Goal: Information Seeking & Learning: Learn about a topic

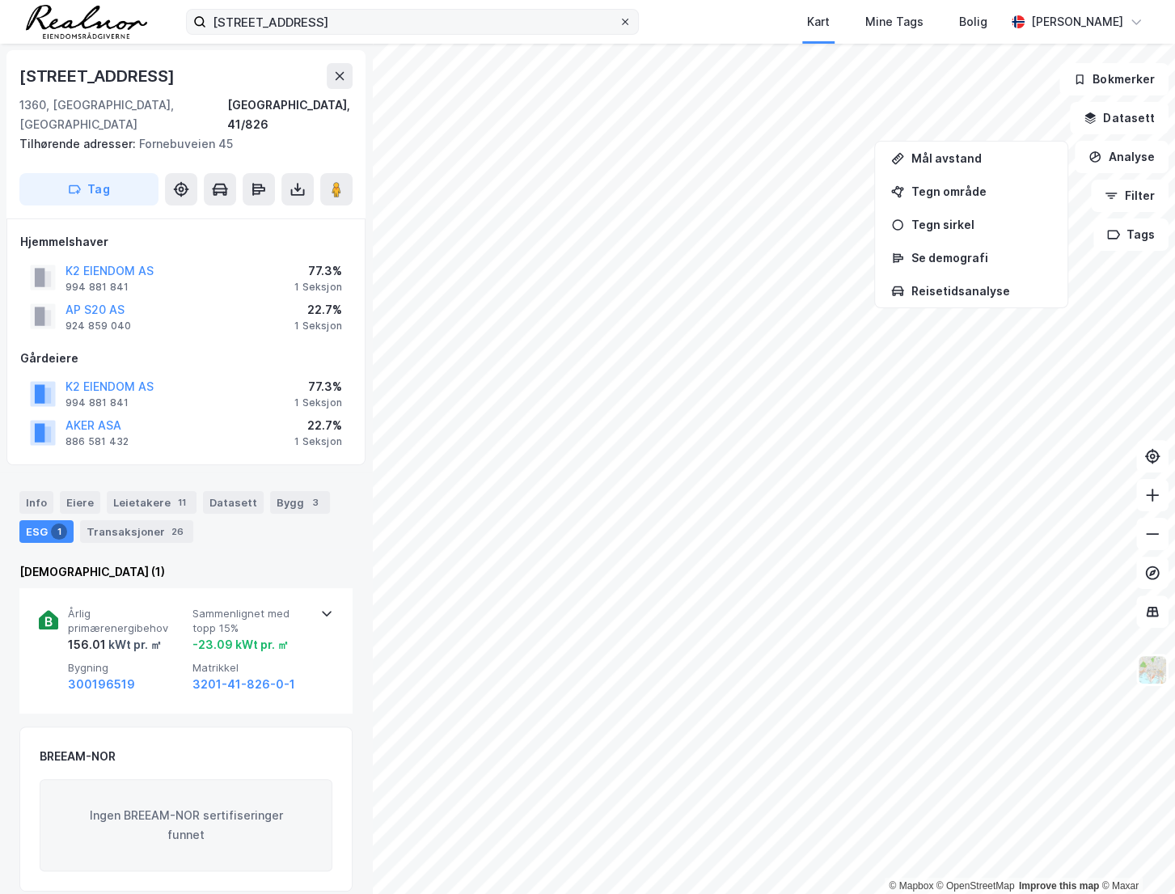
scroll to position [173, 0]
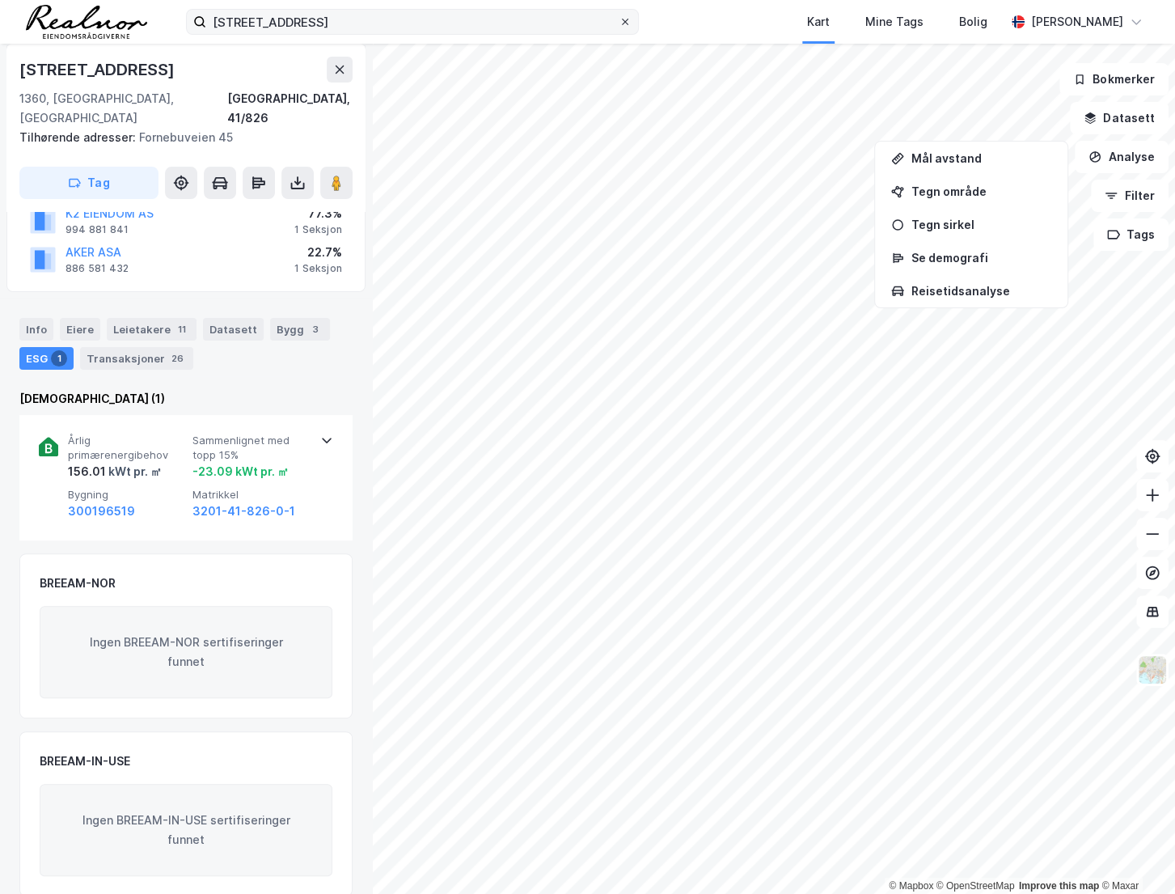
click at [622, 17] on icon at bounding box center [625, 22] width 10 height 10
click at [619, 17] on input "[STREET_ADDRESS]" at bounding box center [412, 22] width 412 height 24
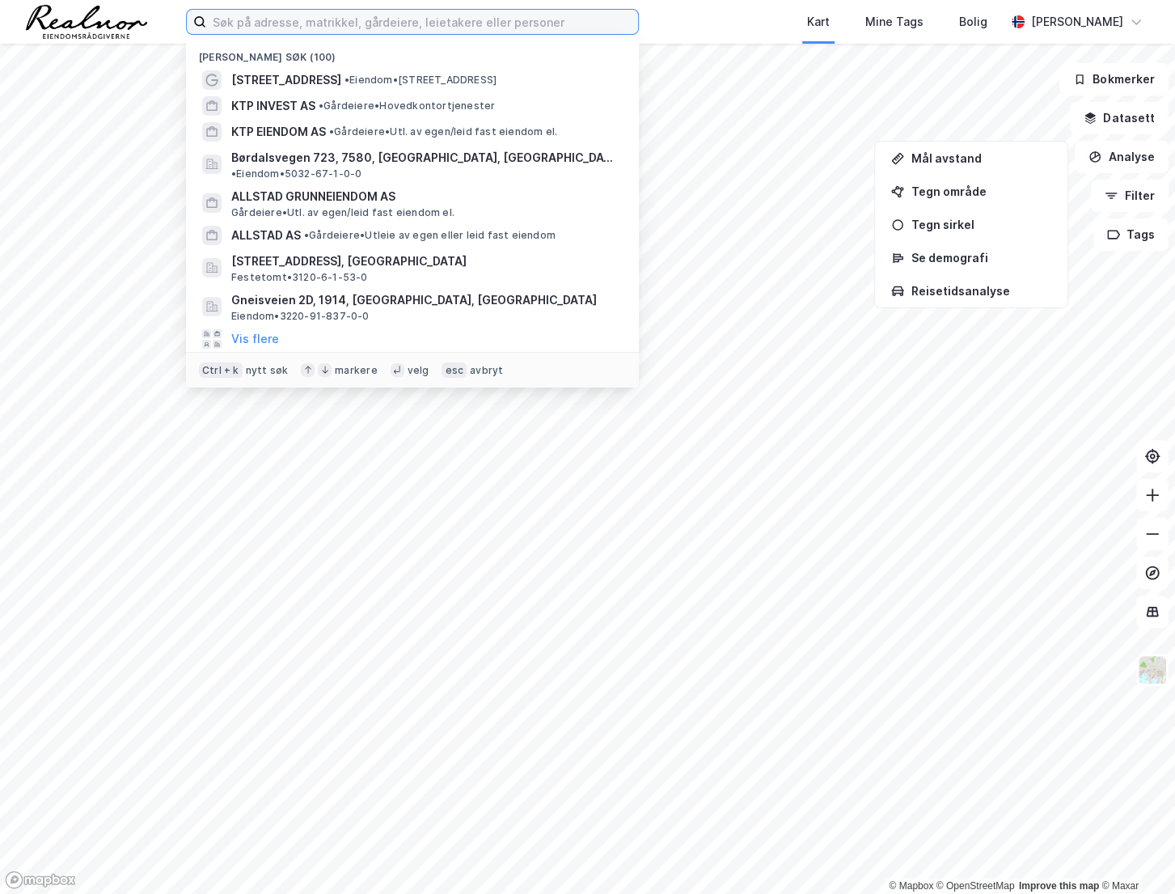
click at [543, 21] on input at bounding box center [422, 22] width 432 height 24
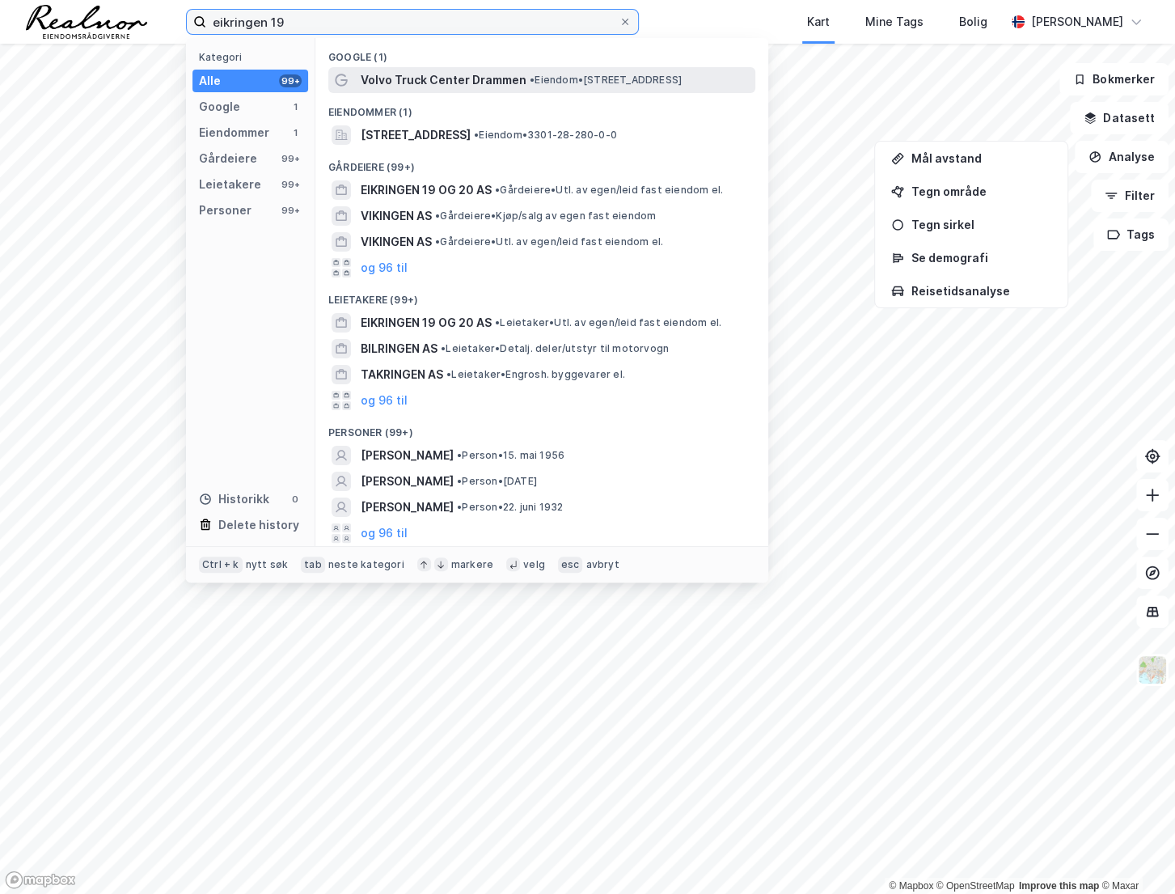
type input "eikringen 19"
click at [530, 77] on span "•" at bounding box center [532, 80] width 5 height 12
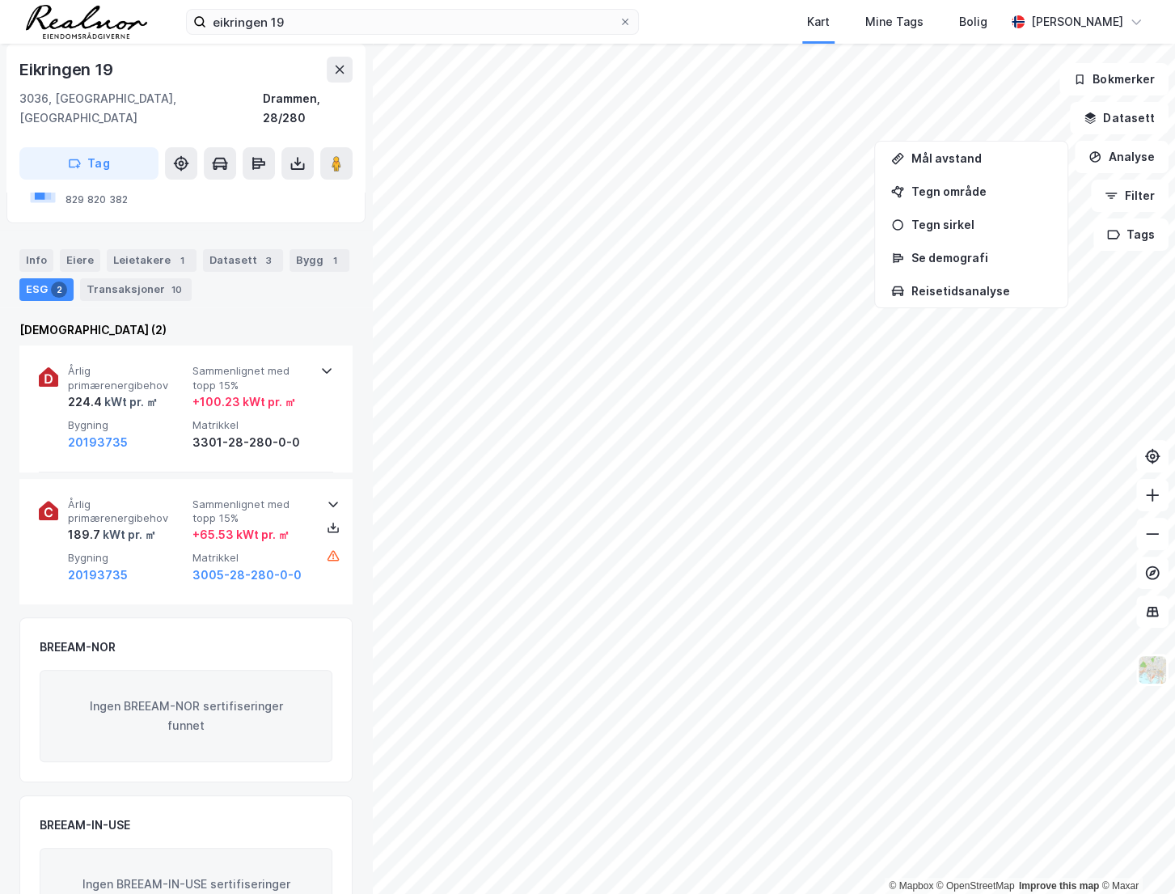
scroll to position [209, 0]
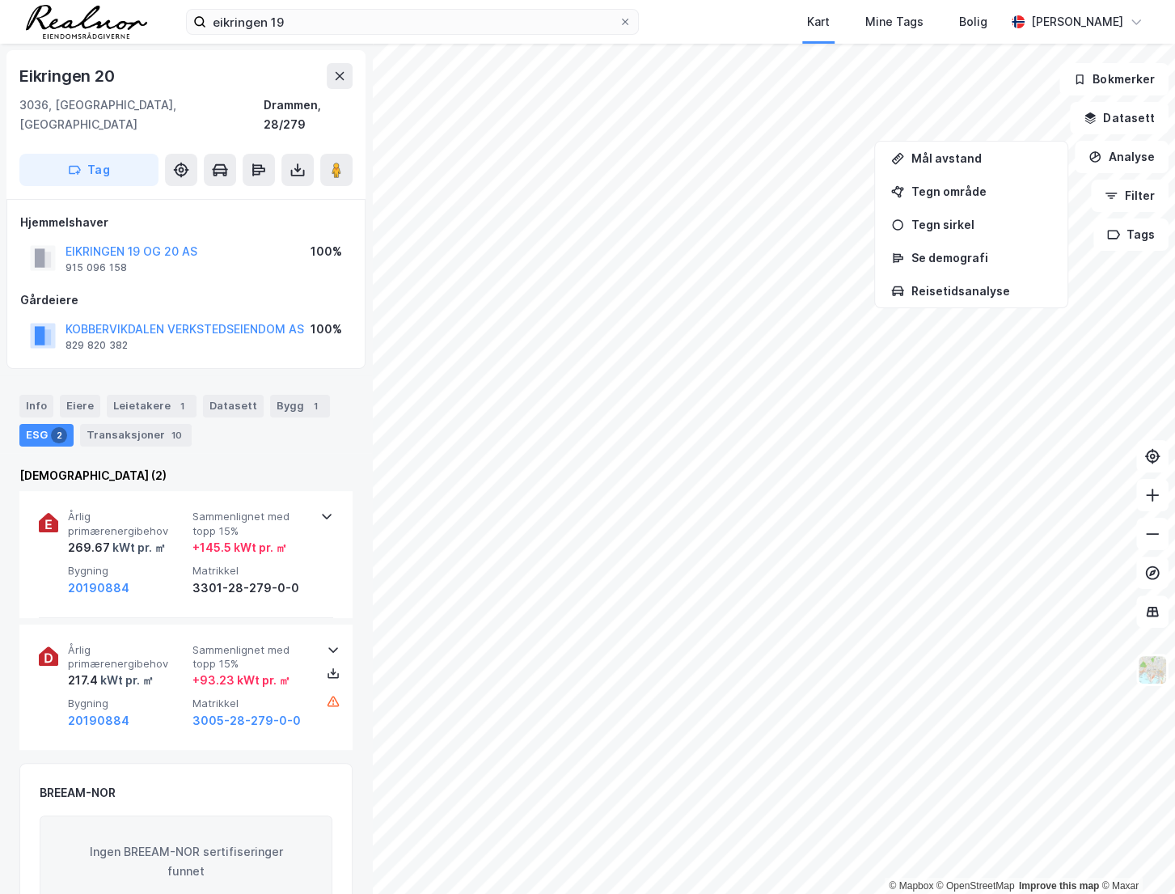
scroll to position [209, 0]
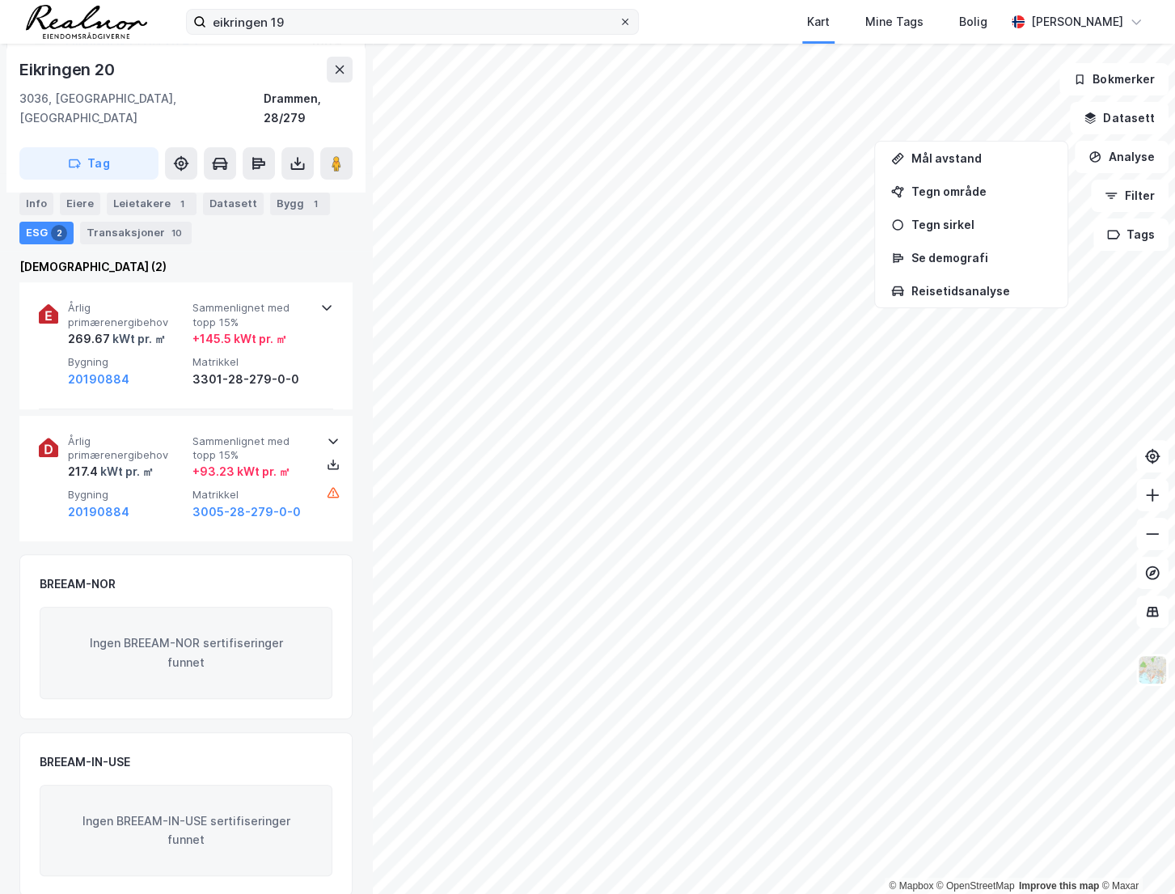
click at [625, 21] on icon at bounding box center [625, 22] width 6 height 6
click at [619, 21] on input "eikringen 19" at bounding box center [412, 22] width 412 height 24
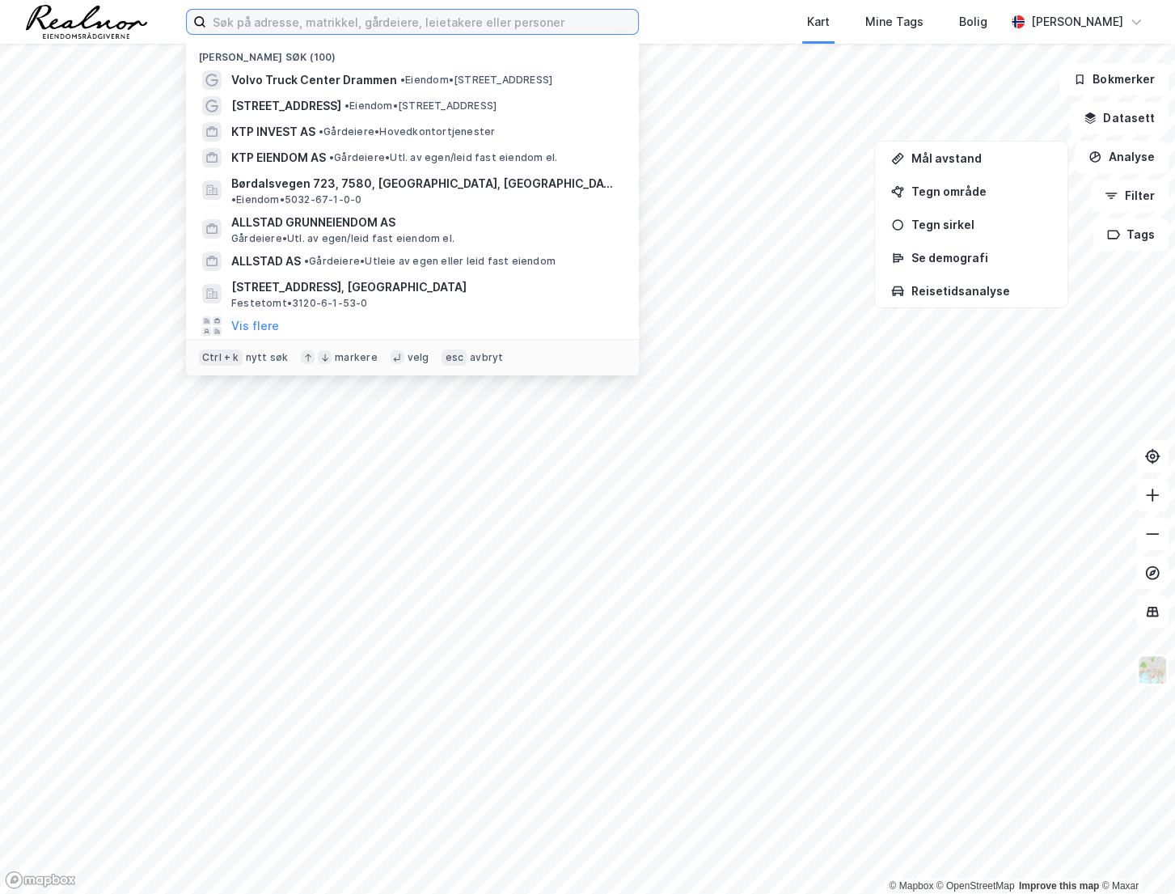
click at [462, 20] on input at bounding box center [422, 22] width 432 height 24
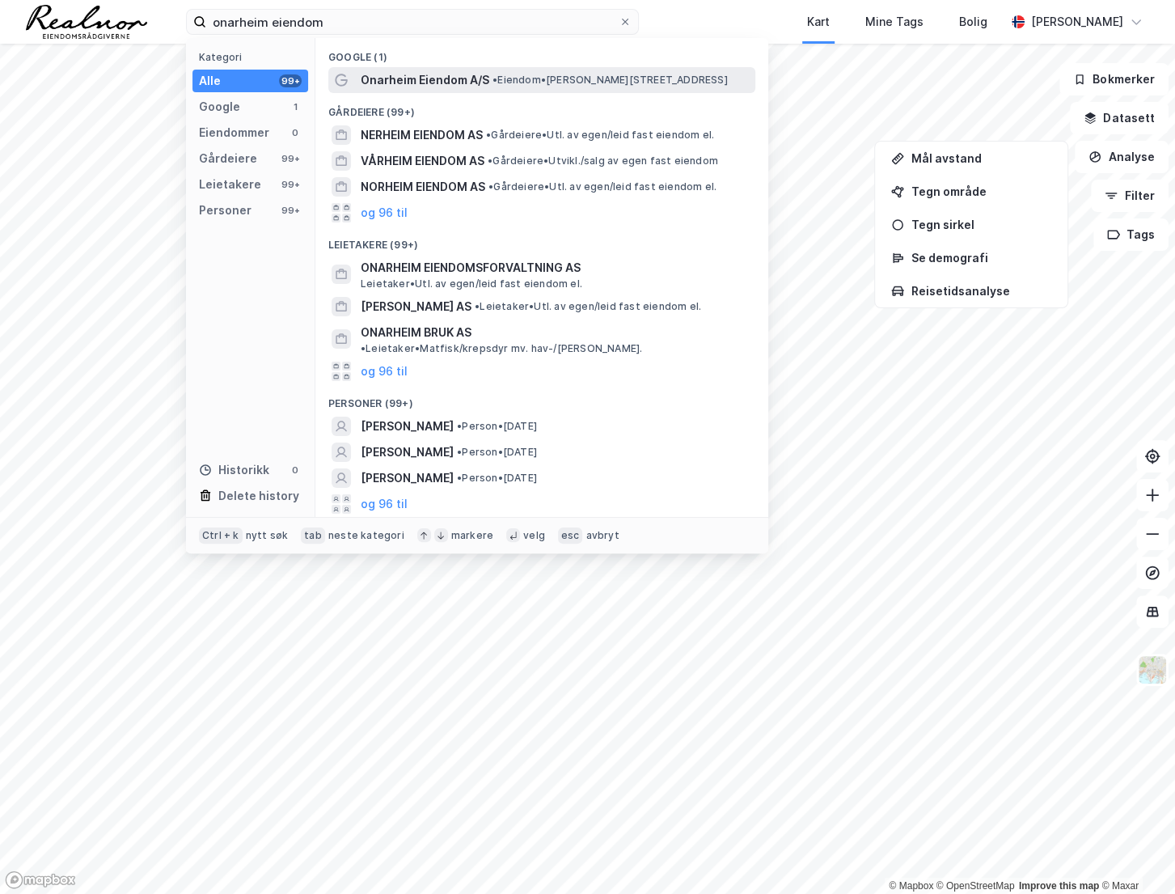
click at [448, 79] on span "Onarheim Eiendom A/S" at bounding box center [425, 79] width 129 height 19
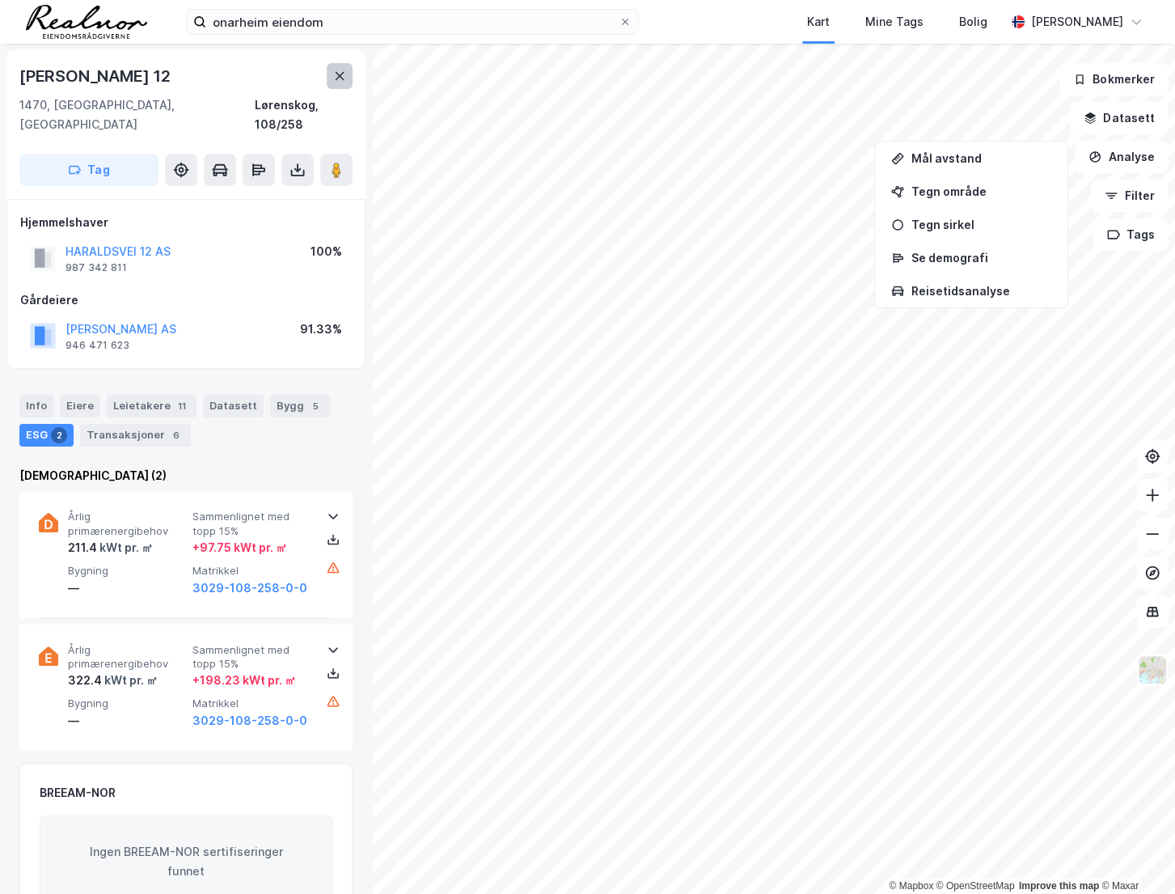
click at [334, 70] on icon at bounding box center [339, 76] width 13 height 13
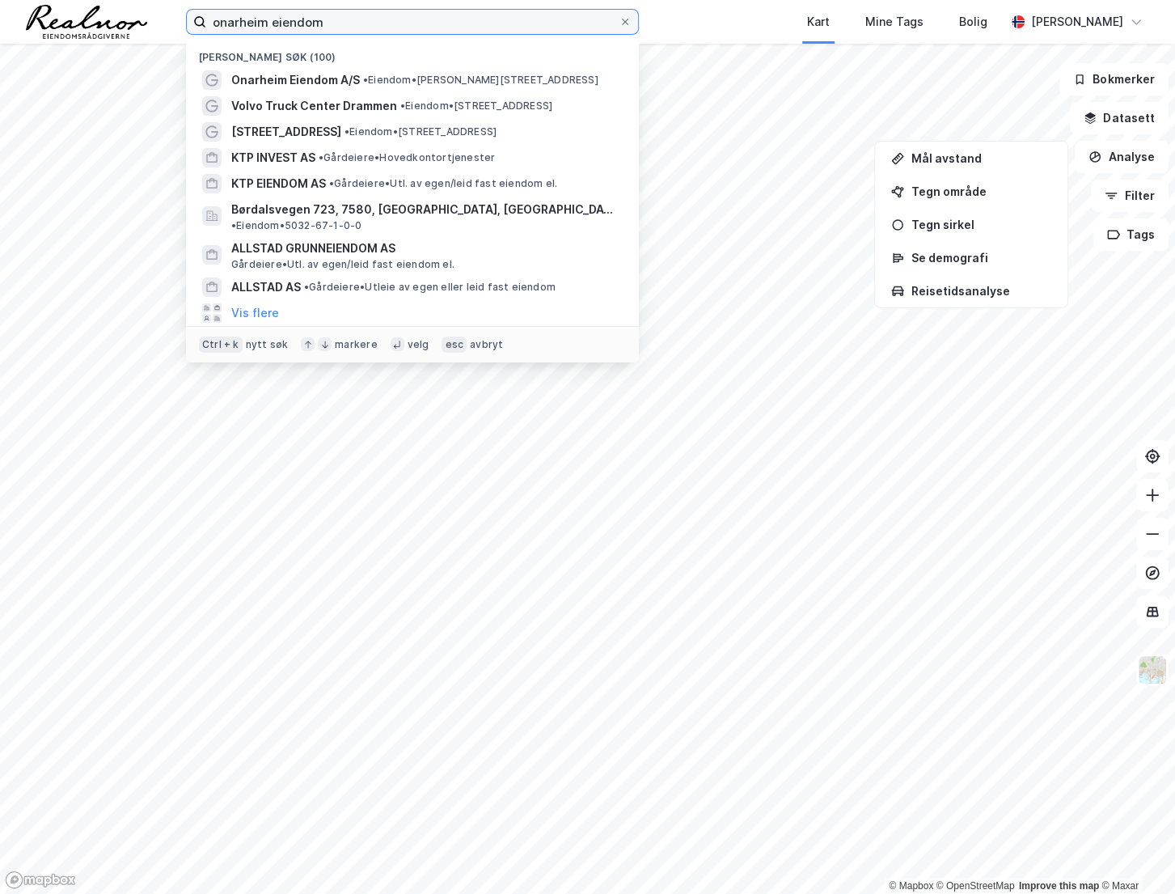
click at [341, 27] on input "onarheim eiendom" at bounding box center [412, 22] width 412 height 24
drag, startPoint x: 341, startPoint y: 27, endPoint x: 274, endPoint y: 25, distance: 67.1
click at [274, 25] on input "onarheim eiendom" at bounding box center [412, 22] width 412 height 24
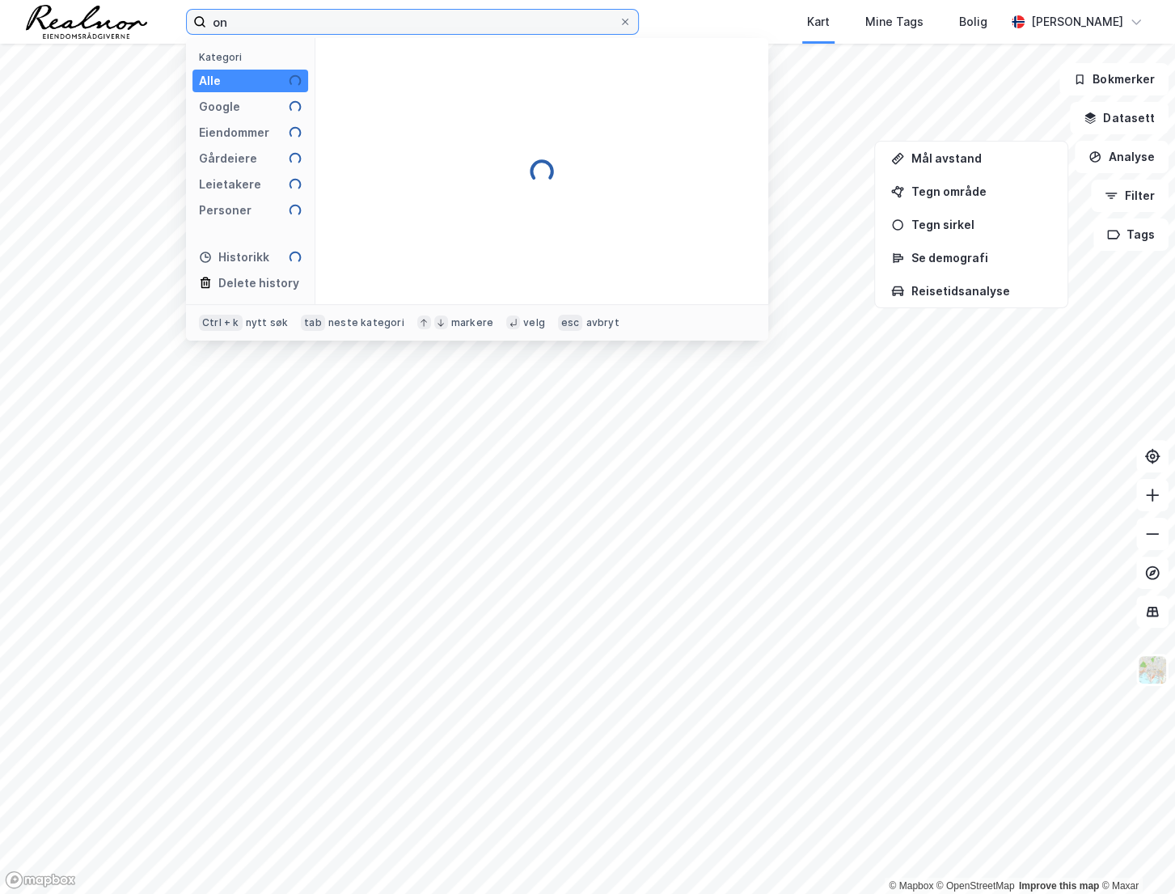
type input "o"
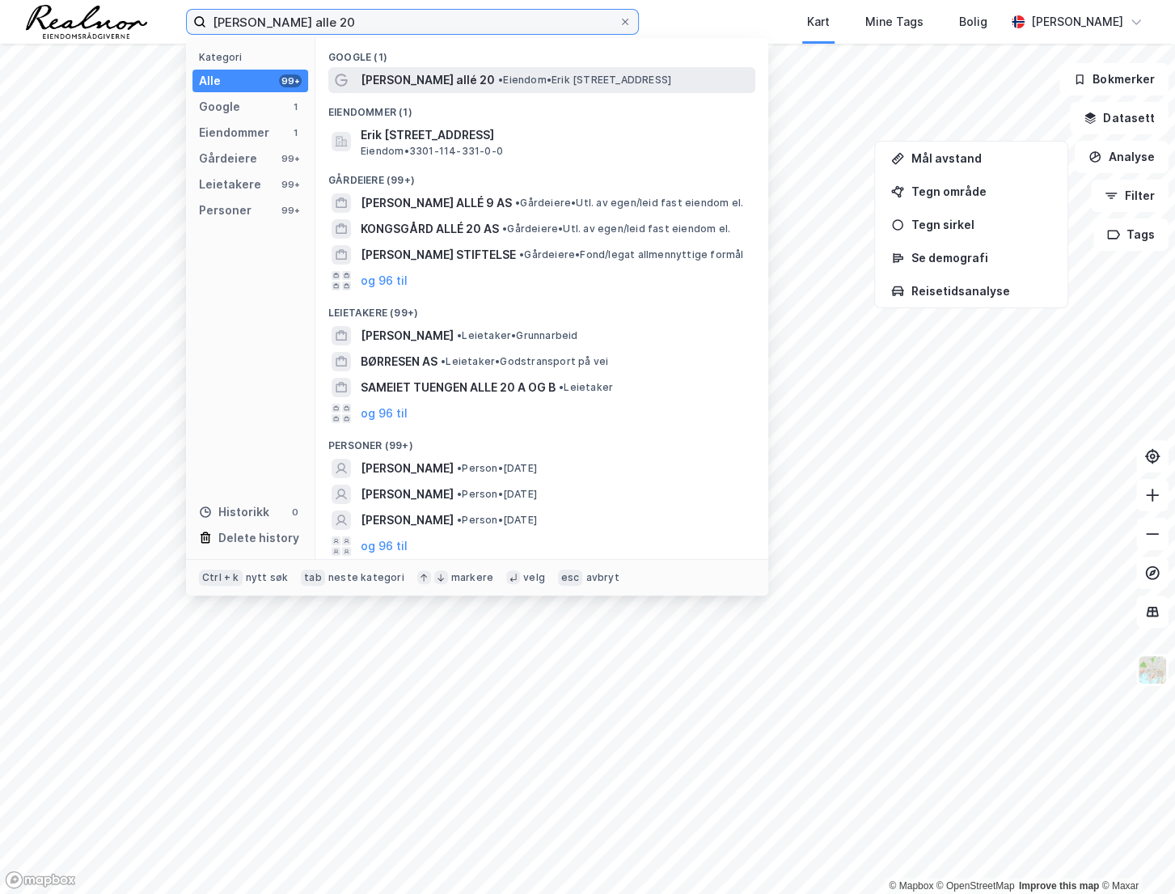
type input "[PERSON_NAME] alle 20"
click at [527, 75] on span "• Eiendom • [PERSON_NAME][STREET_ADDRESS]" at bounding box center [584, 80] width 173 height 13
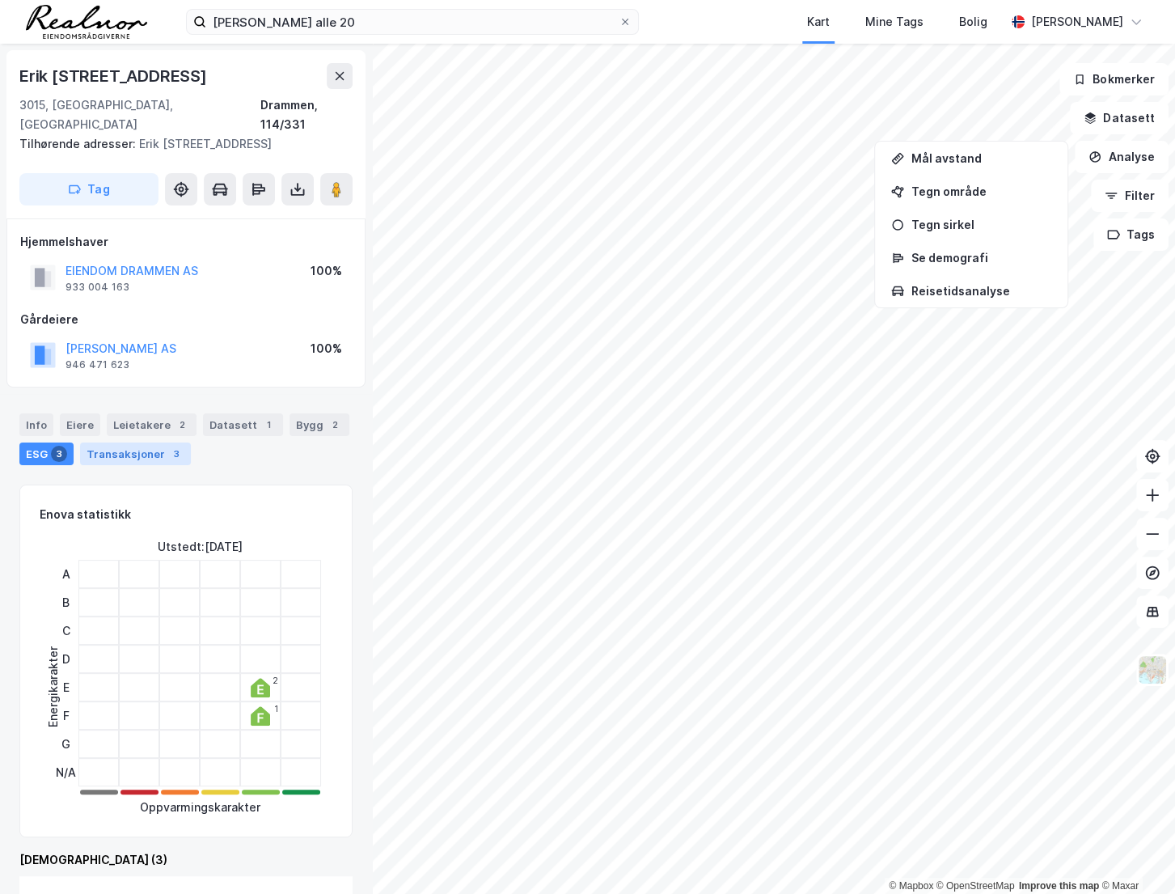
click at [154, 442] on div "Transaksjoner 3" at bounding box center [135, 453] width 111 height 23
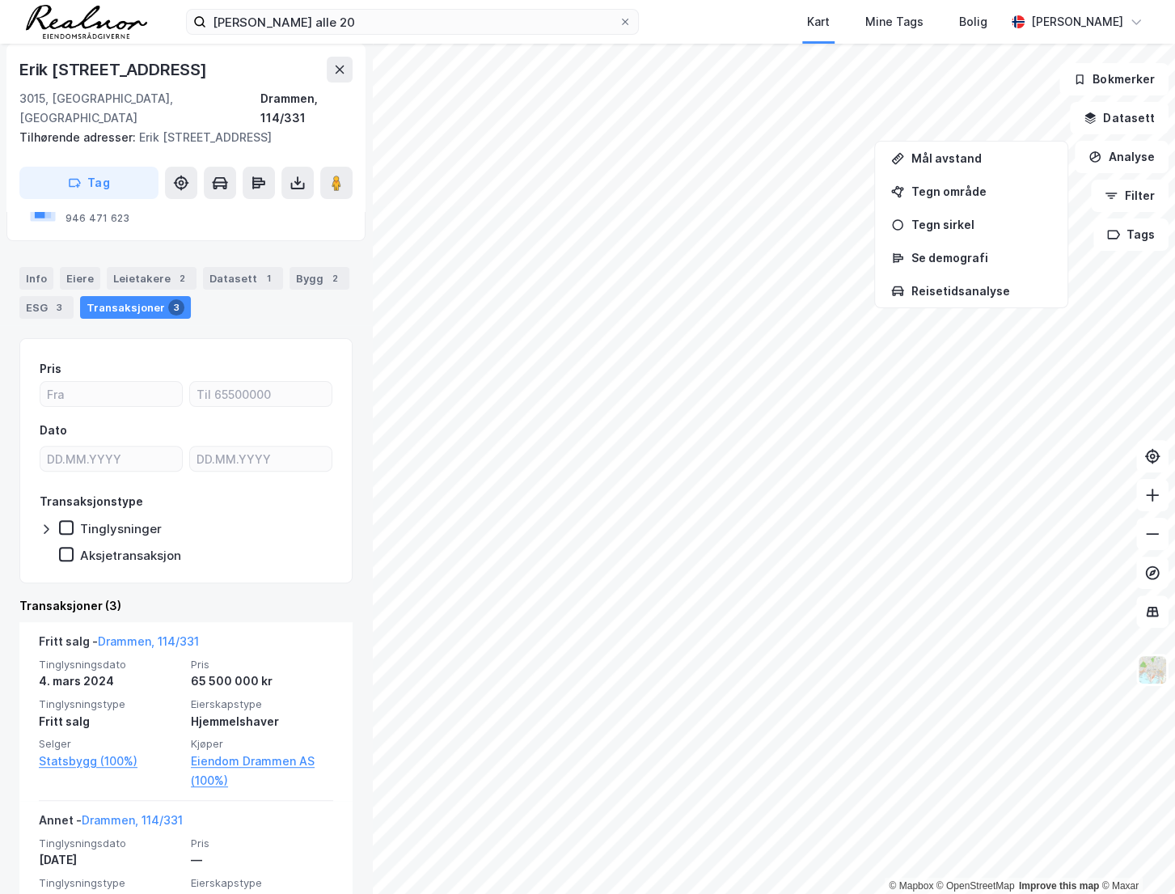
scroll to position [367, 0]
